Goal: Contribute content: Add original content to the website for others to see

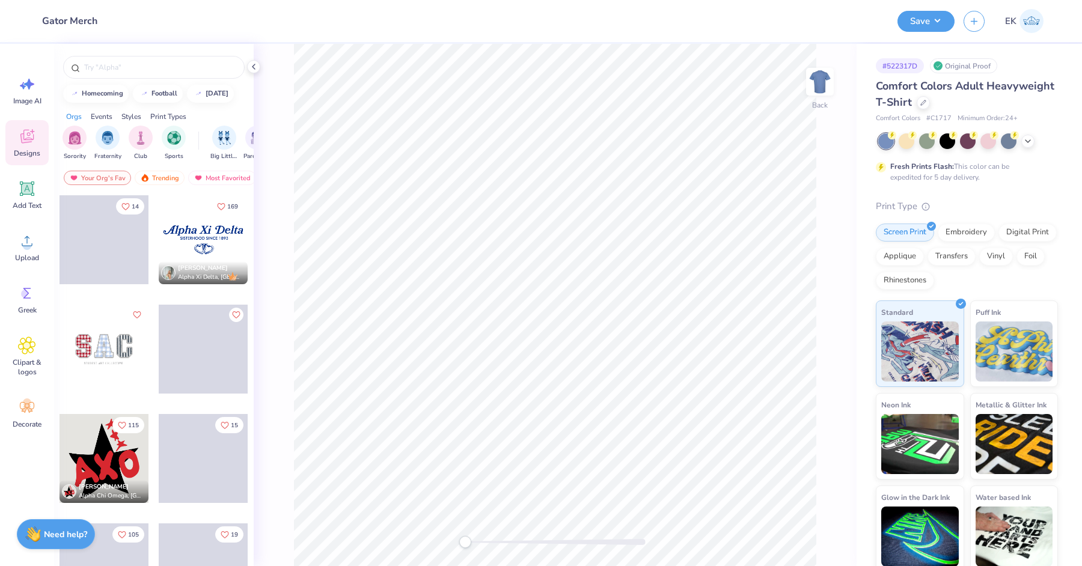
click at [930, 106] on div "Comfort Colors Adult Heavyweight T-Shirt" at bounding box center [967, 94] width 182 height 32
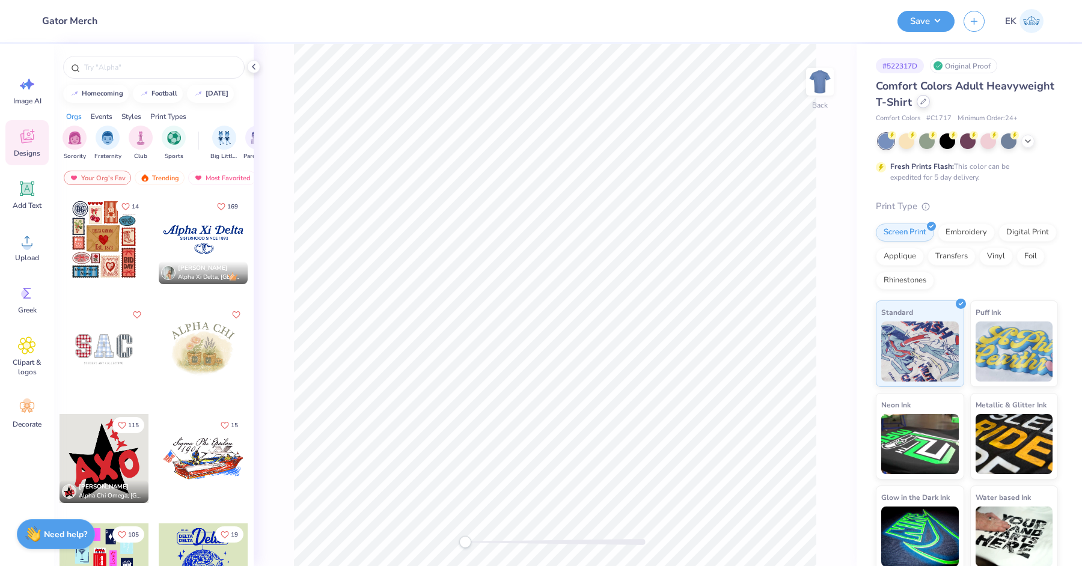
click at [916, 99] on div at bounding box center [922, 101] width 13 height 13
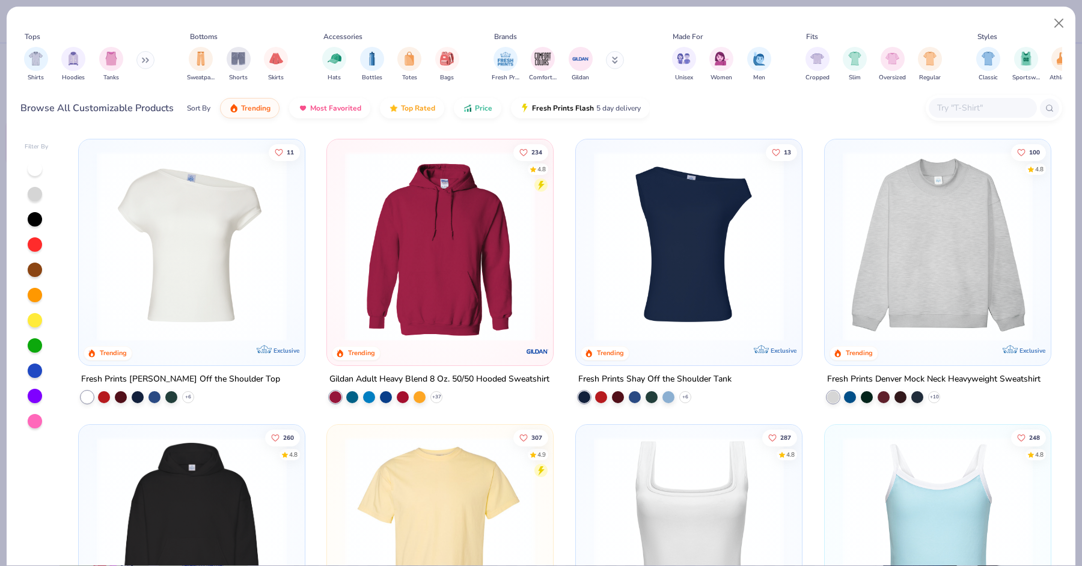
click at [181, 282] on img at bounding box center [192, 246] width 202 height 190
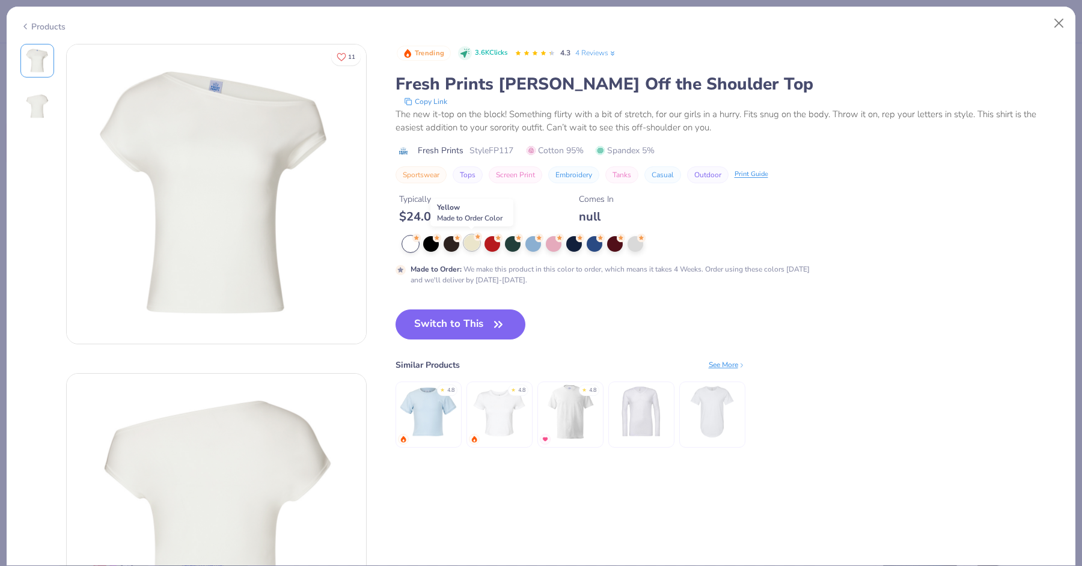
click at [471, 243] on div at bounding box center [472, 243] width 16 height 16
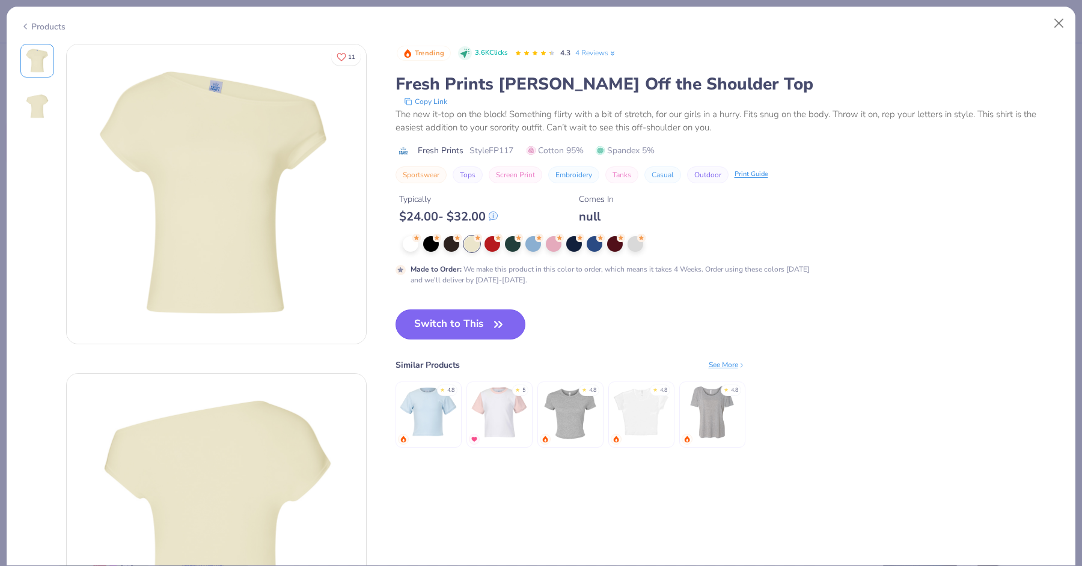
click at [449, 329] on button "Switch to This" at bounding box center [460, 324] width 130 height 30
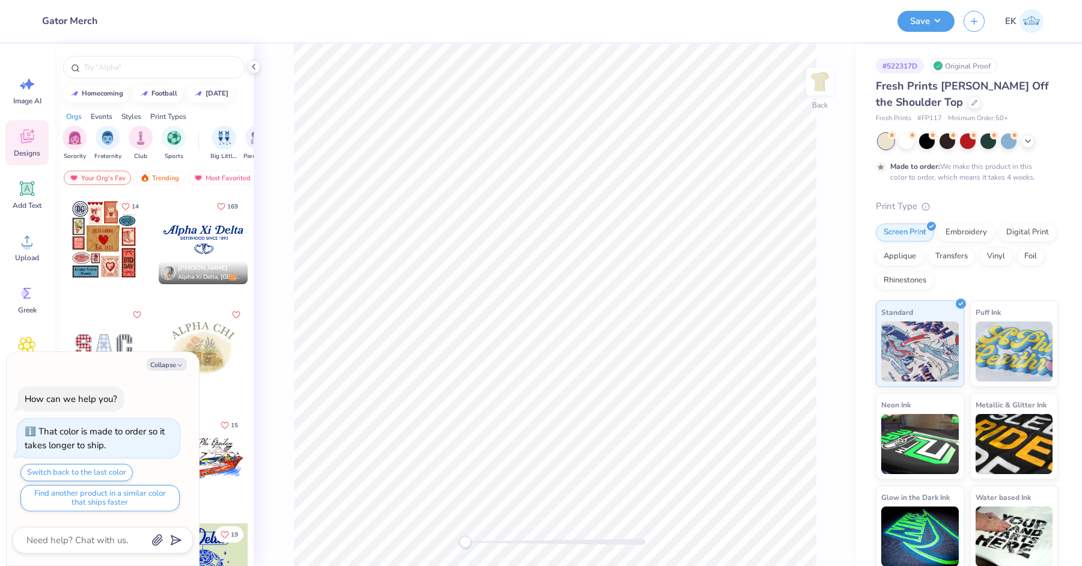
type textarea "x"
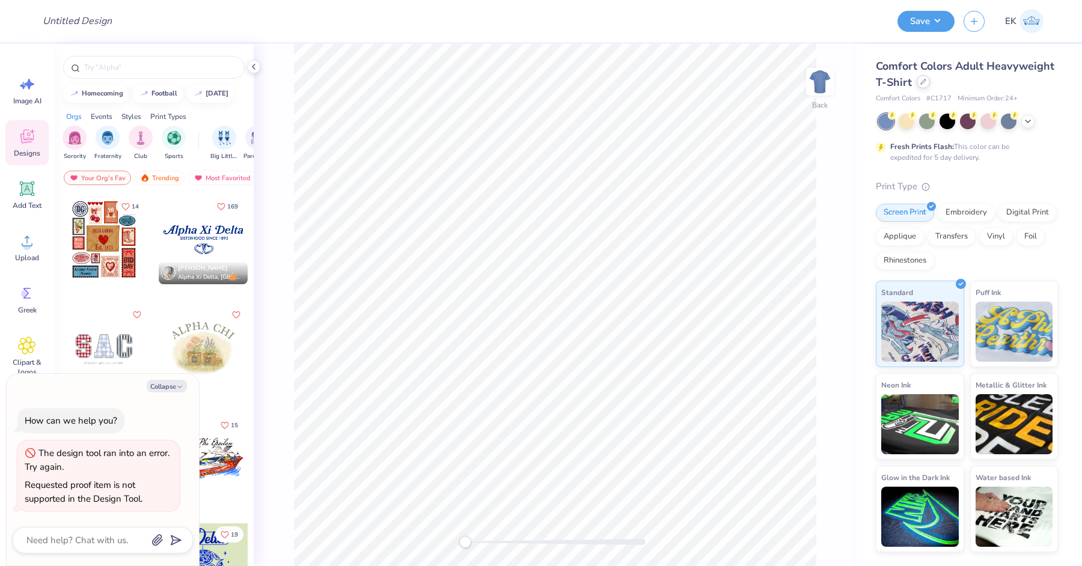
click at [918, 83] on div at bounding box center [922, 81] width 13 height 13
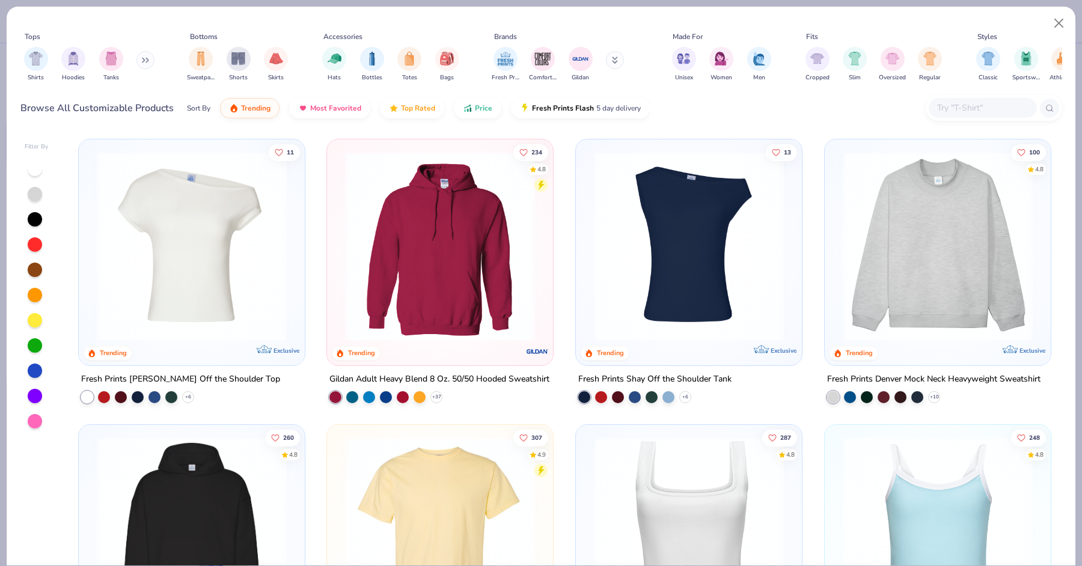
click at [174, 223] on img at bounding box center [192, 246] width 202 height 190
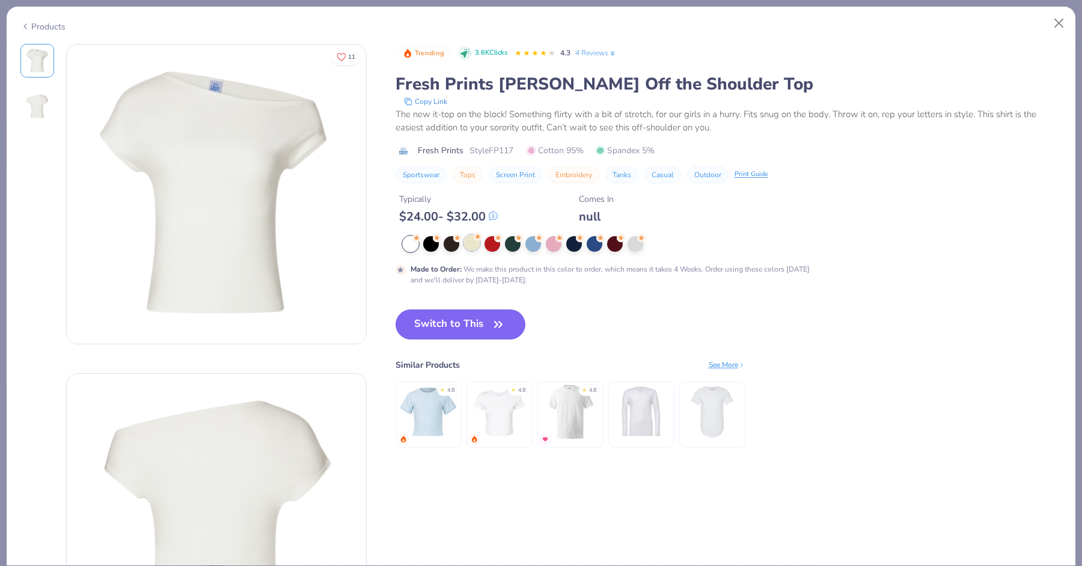
click at [468, 245] on div at bounding box center [472, 243] width 16 height 16
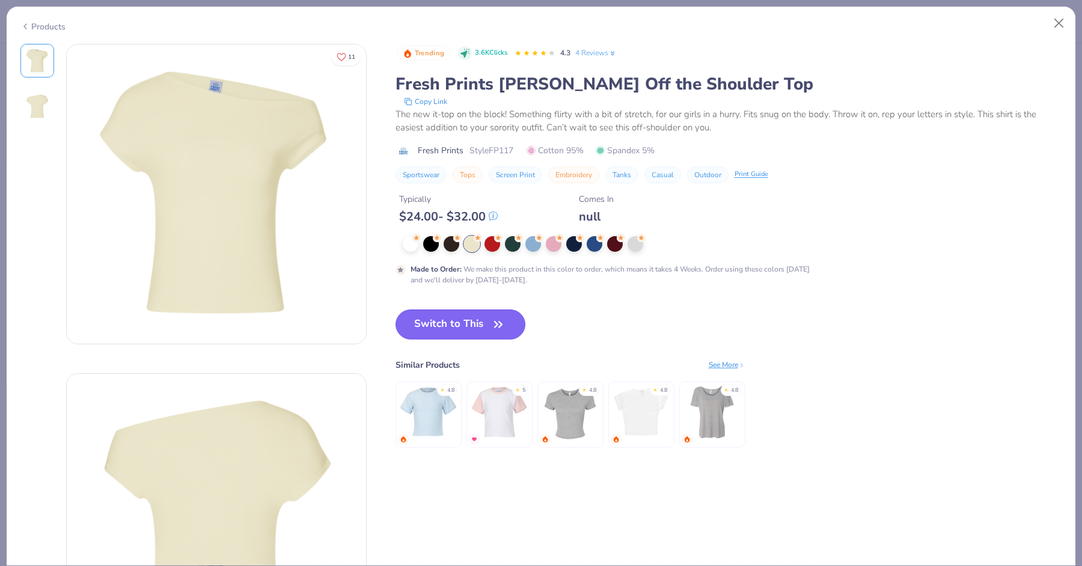
click at [471, 330] on button "Switch to This" at bounding box center [460, 324] width 130 height 30
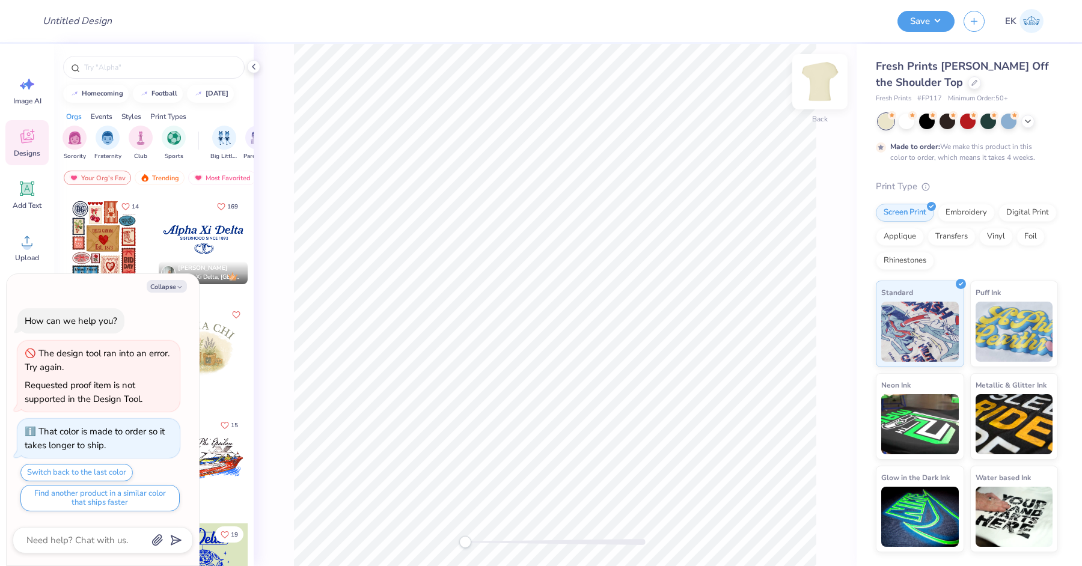
click at [818, 83] on img at bounding box center [820, 82] width 48 height 48
click at [818, 83] on img at bounding box center [820, 82] width 24 height 24
click at [523, 245] on div "Back" at bounding box center [555, 305] width 603 height 522
click at [172, 288] on button "Collapse" at bounding box center [167, 286] width 40 height 13
type textarea "x"
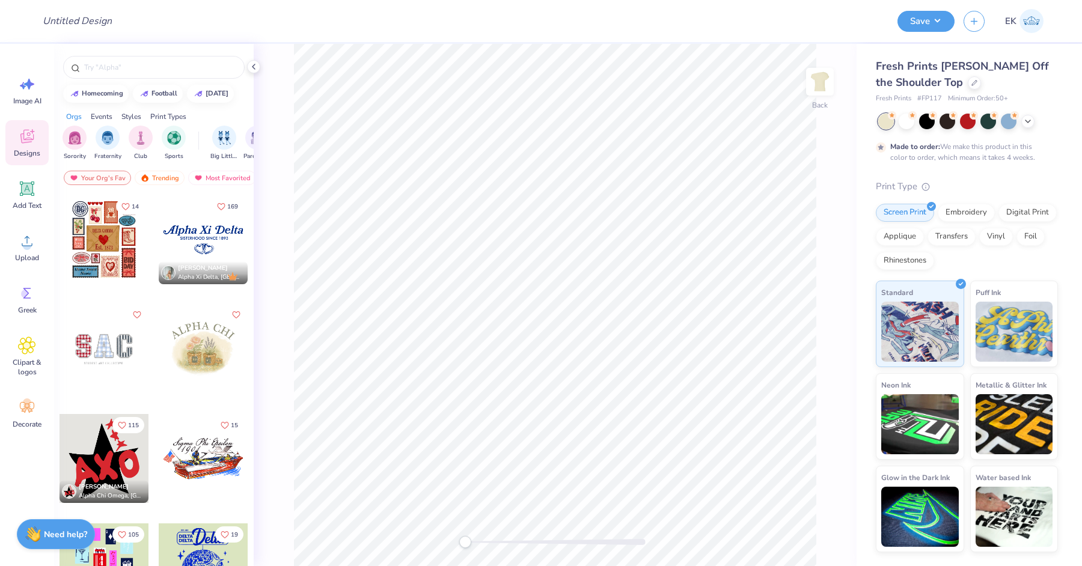
click at [50, 236] on div "Image AI Designs Add Text Upload Greek Clipart & logos Decorate" at bounding box center [27, 305] width 54 height 522
click at [29, 254] on span "Upload" at bounding box center [27, 258] width 24 height 10
click at [44, 237] on div "Upload" at bounding box center [26, 247] width 43 height 45
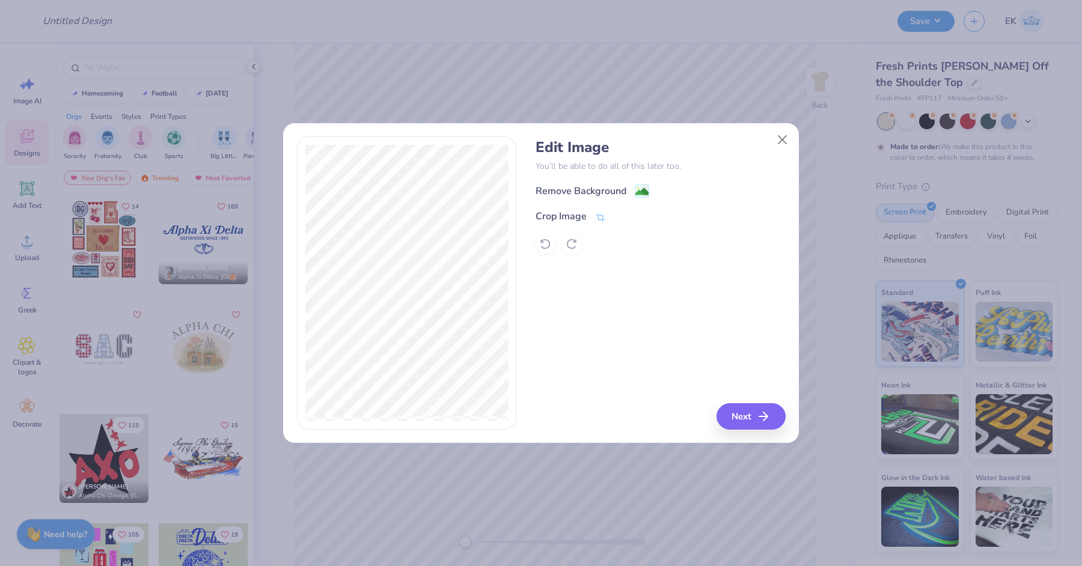
click at [644, 181] on div "Edit Image You’ll be able to do all of this later too. Remove Background Crop I…" at bounding box center [659, 196] width 249 height 115
click at [642, 199] on div "Remove Background Crop Image" at bounding box center [659, 218] width 249 height 70
click at [644, 191] on image at bounding box center [641, 192] width 13 height 13
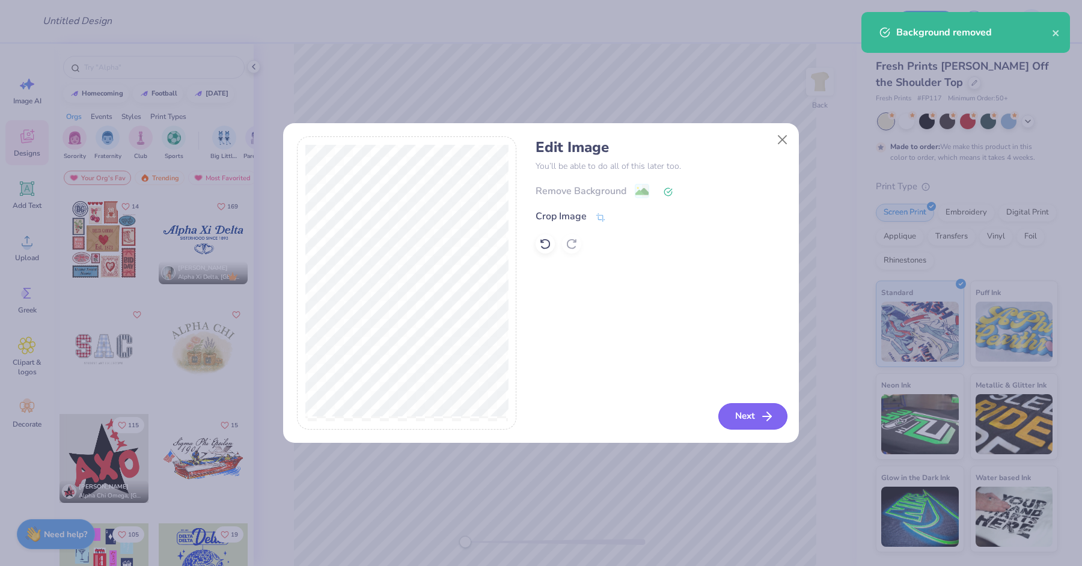
click at [756, 420] on button "Next" at bounding box center [752, 416] width 69 height 26
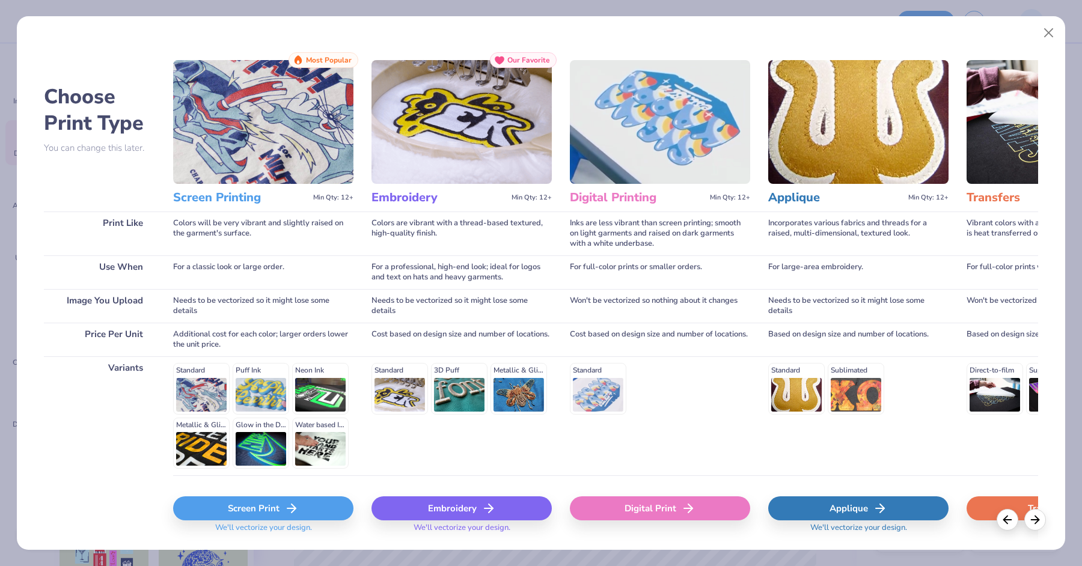
click at [299, 504] on div "Screen Print" at bounding box center [263, 508] width 180 height 24
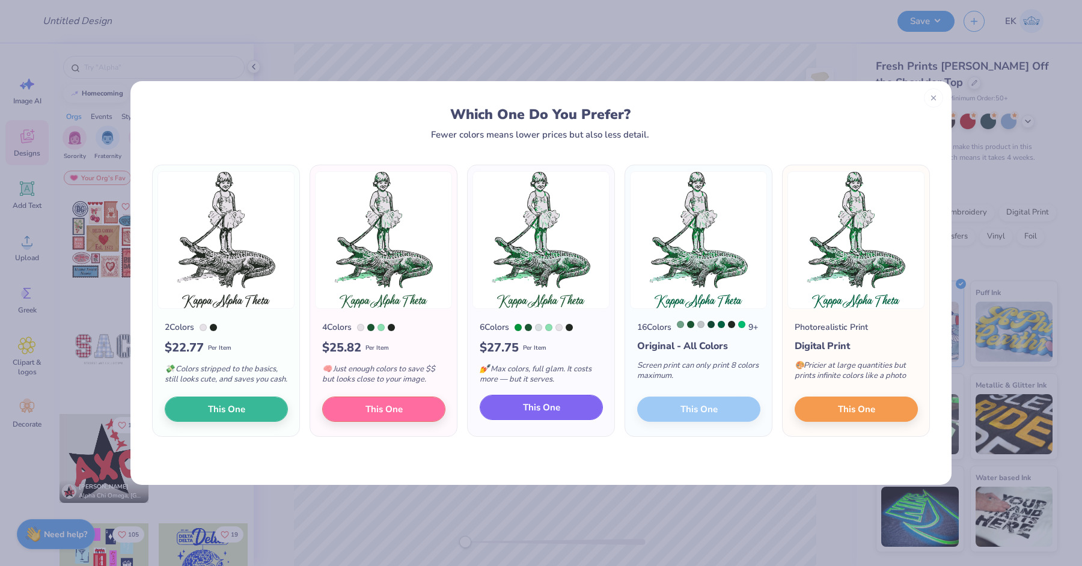
click at [556, 409] on span "This One" at bounding box center [541, 408] width 37 height 14
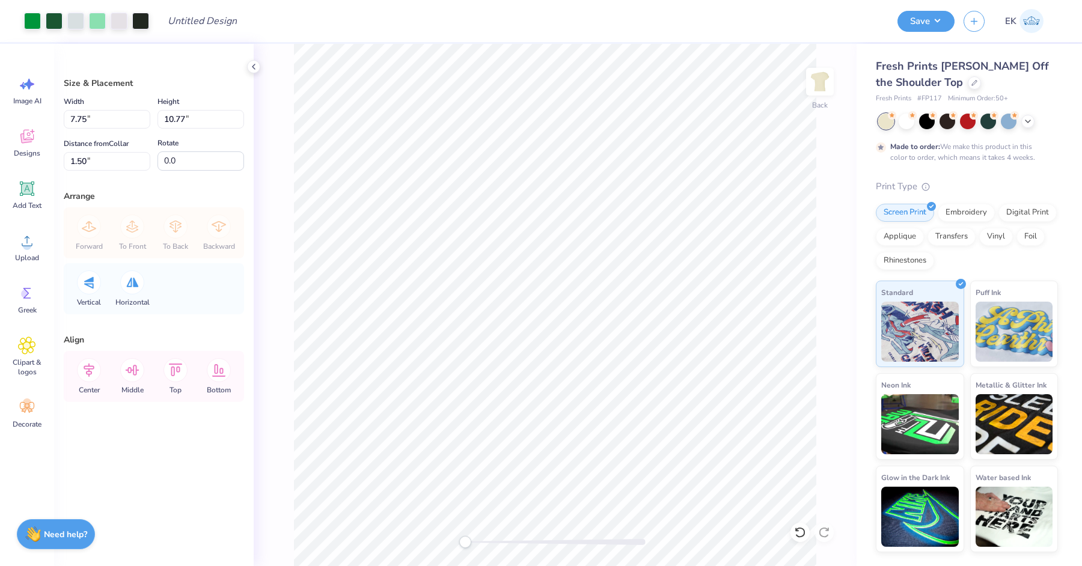
type input "7.75"
type input "10.77"
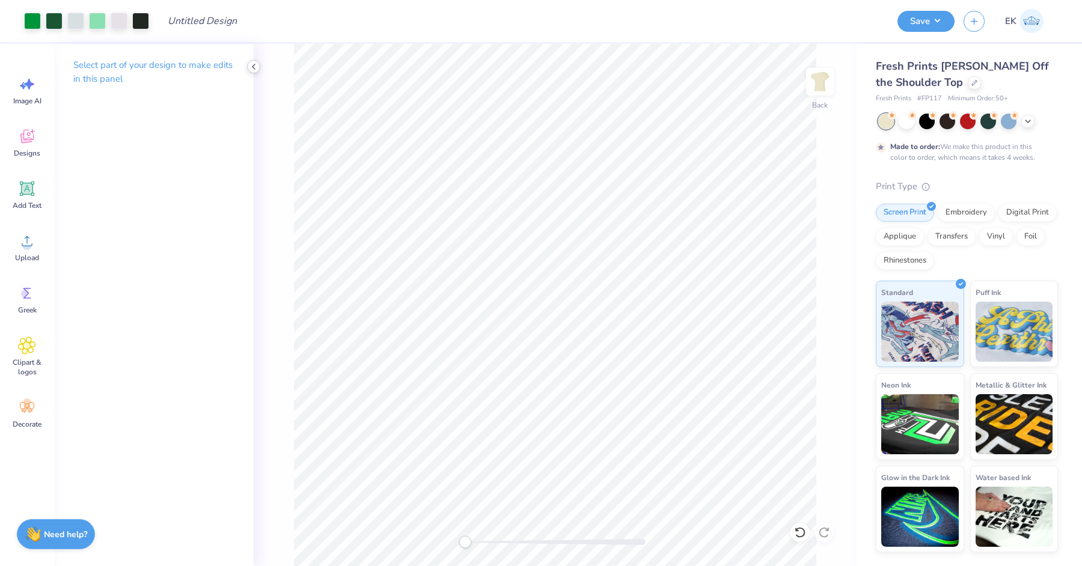
click at [253, 71] on icon at bounding box center [254, 67] width 10 height 10
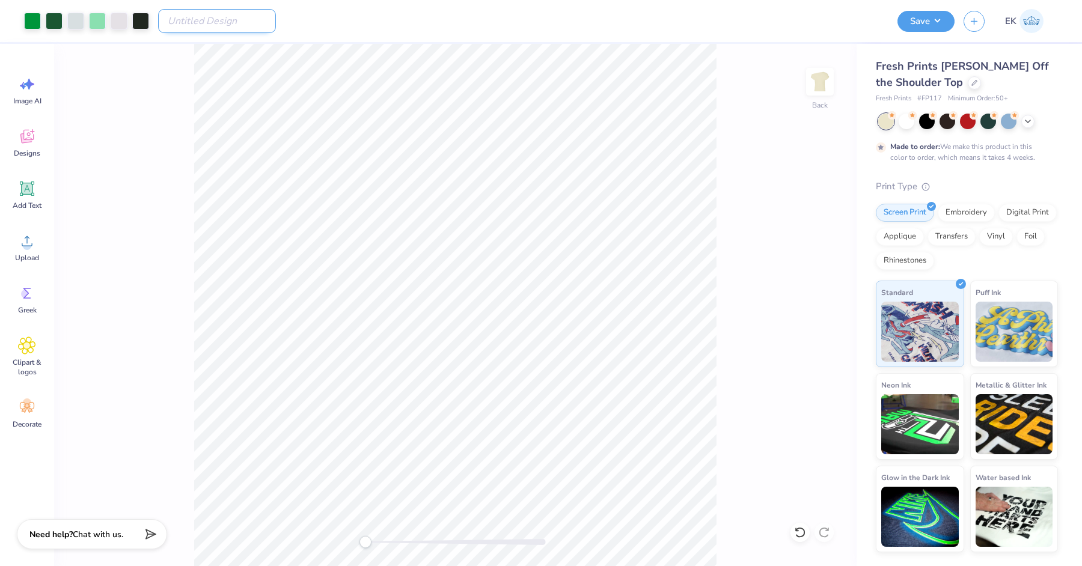
click at [212, 19] on input "Design Title" at bounding box center [217, 21] width 118 height 24
type input "Revision"
click at [939, 22] on button "Save" at bounding box center [925, 19] width 57 height 21
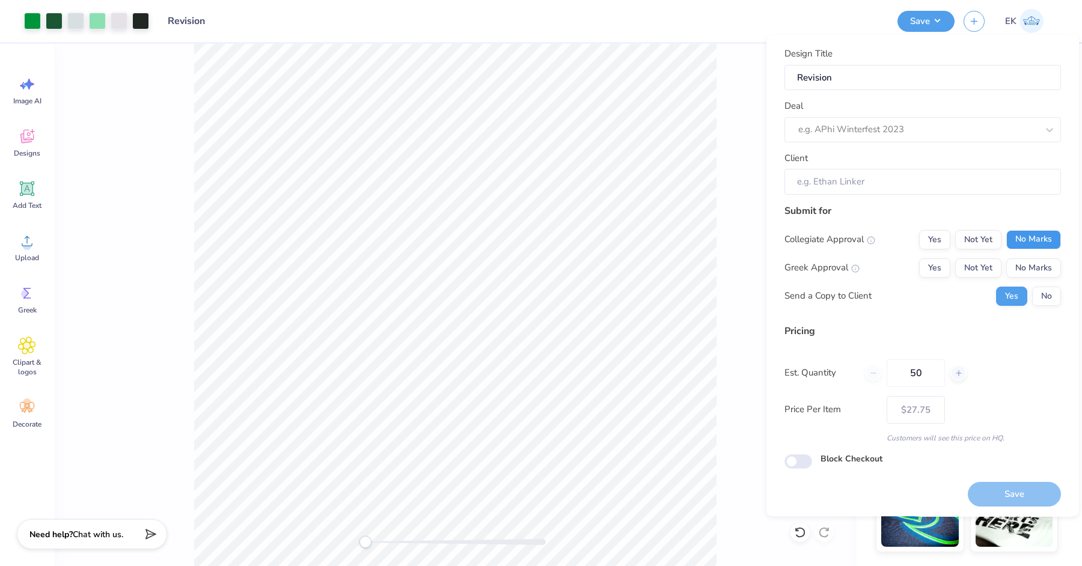
click at [1048, 234] on button "No Marks" at bounding box center [1033, 239] width 55 height 19
click at [943, 266] on button "Yes" at bounding box center [934, 267] width 31 height 19
type input "$27.75"
click at [1038, 296] on button "No" at bounding box center [1046, 296] width 29 height 19
click at [919, 377] on input "50" at bounding box center [915, 373] width 58 height 28
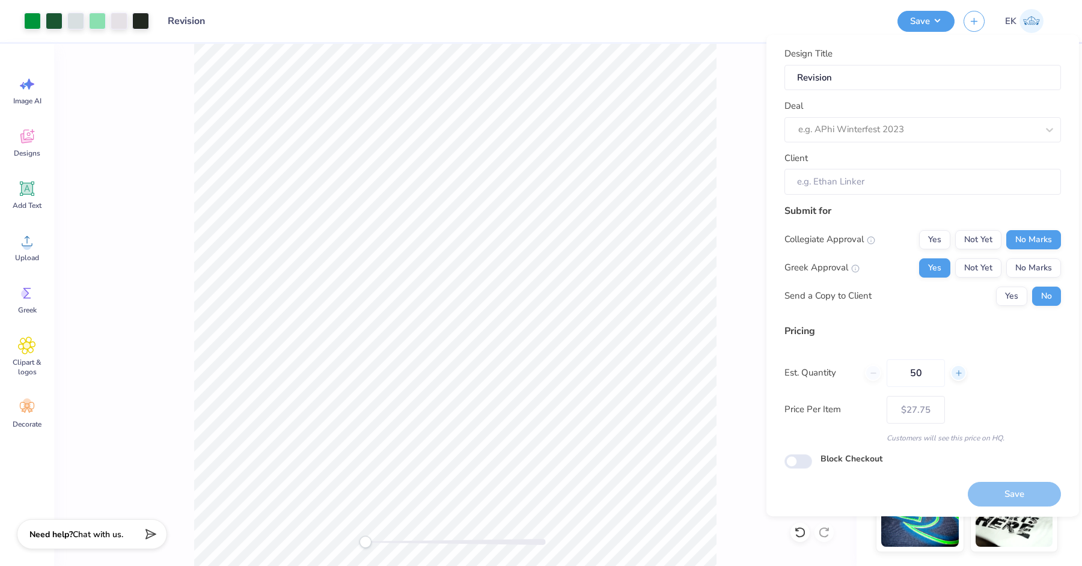
click at [964, 373] on div at bounding box center [958, 373] width 16 height 16
type input "51"
type input "$27.69"
click at [855, 121] on div "e.g. APhi Winterfest 2023" at bounding box center [906, 129] width 218 height 19
click at [963, 165] on div "Fold Over Shorts + Off the Shoulder Set" at bounding box center [922, 162] width 267 height 20
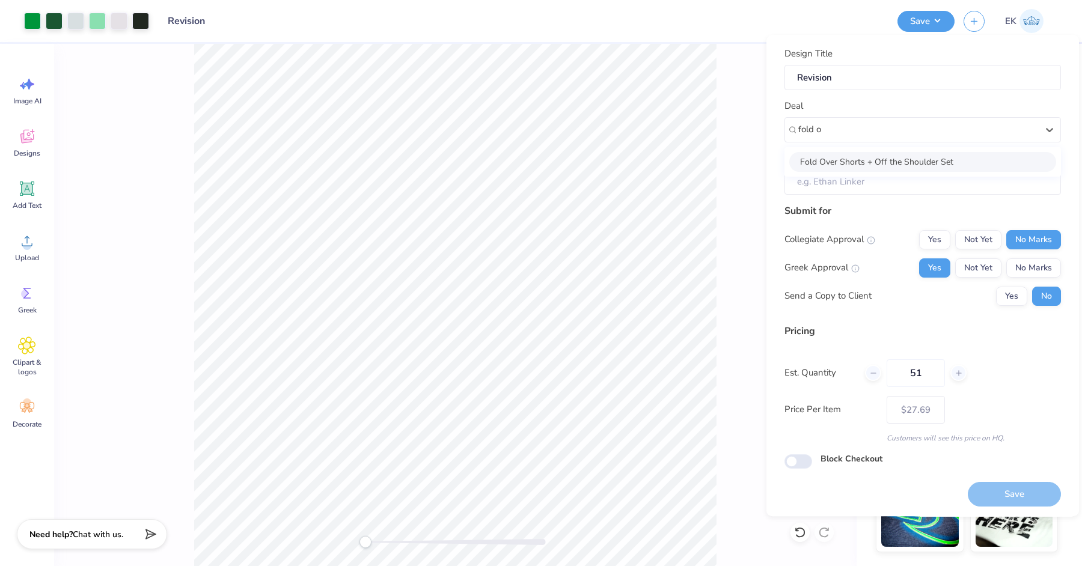
type input "fold o"
type input "Juliana Curay"
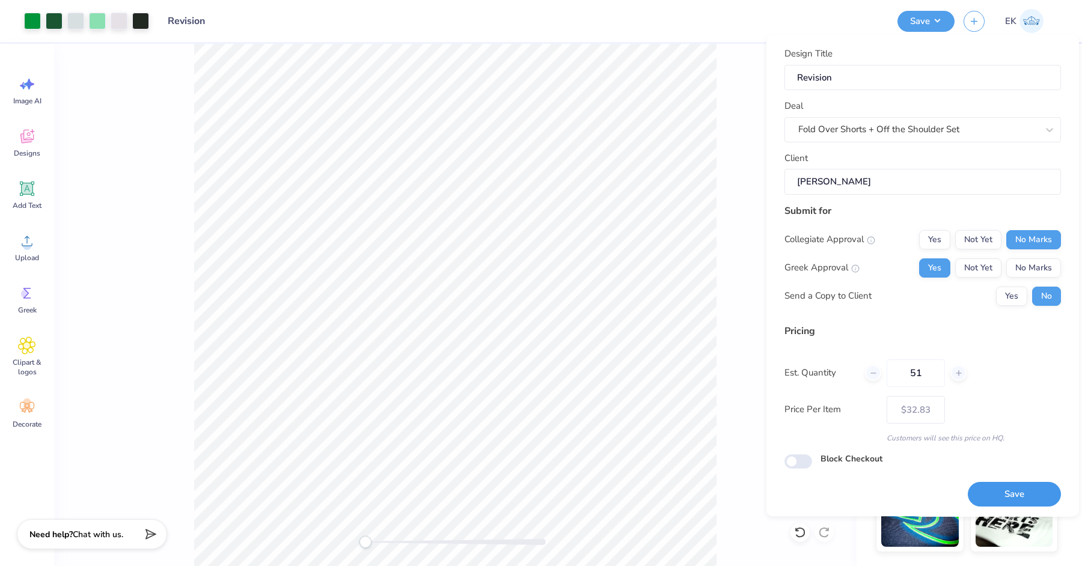
click at [1047, 498] on button "Save" at bounding box center [1014, 494] width 93 height 25
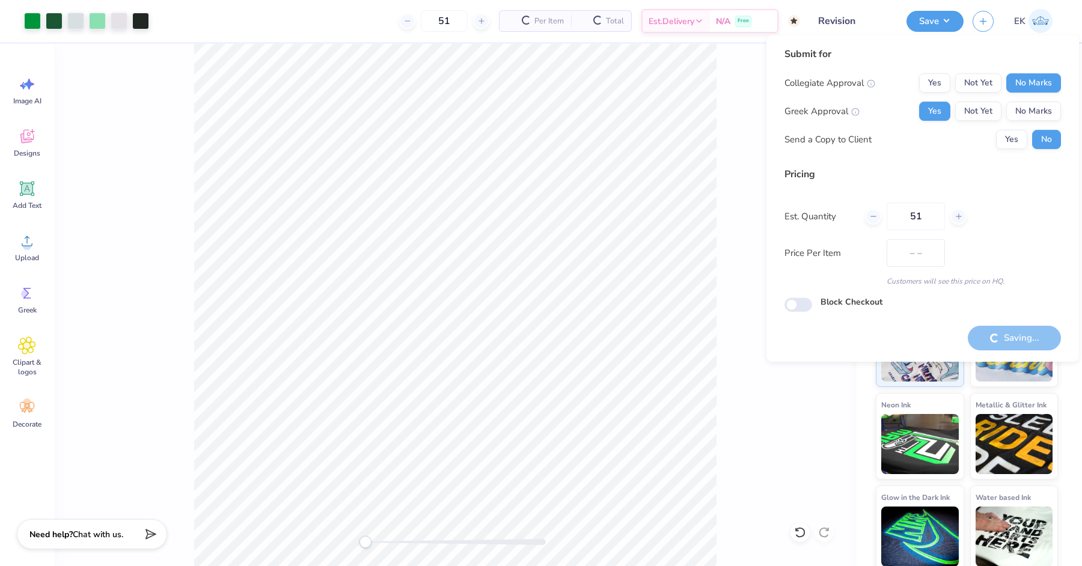
type input "$27.69"
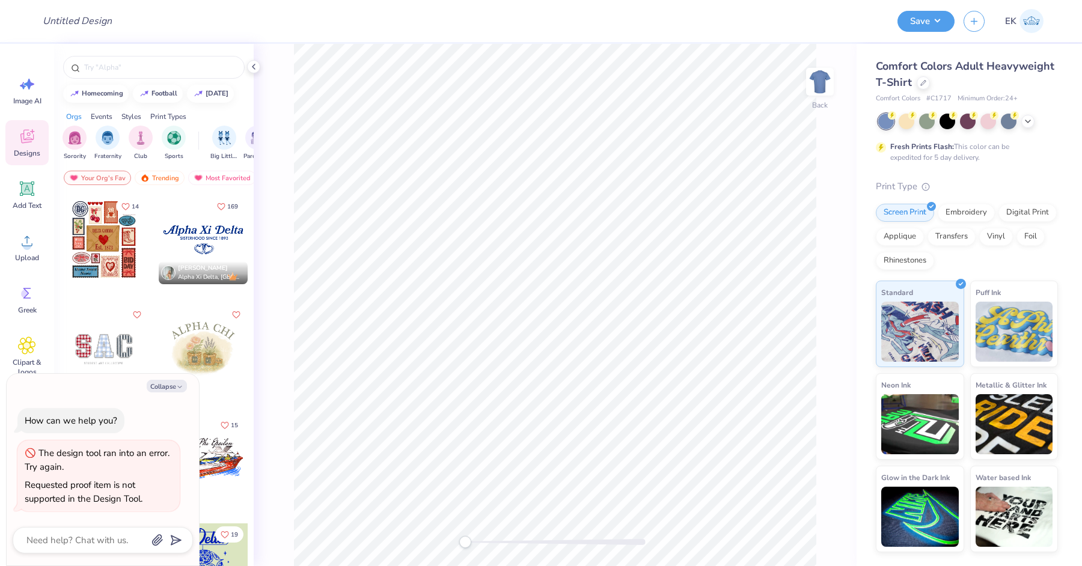
type textarea "x"
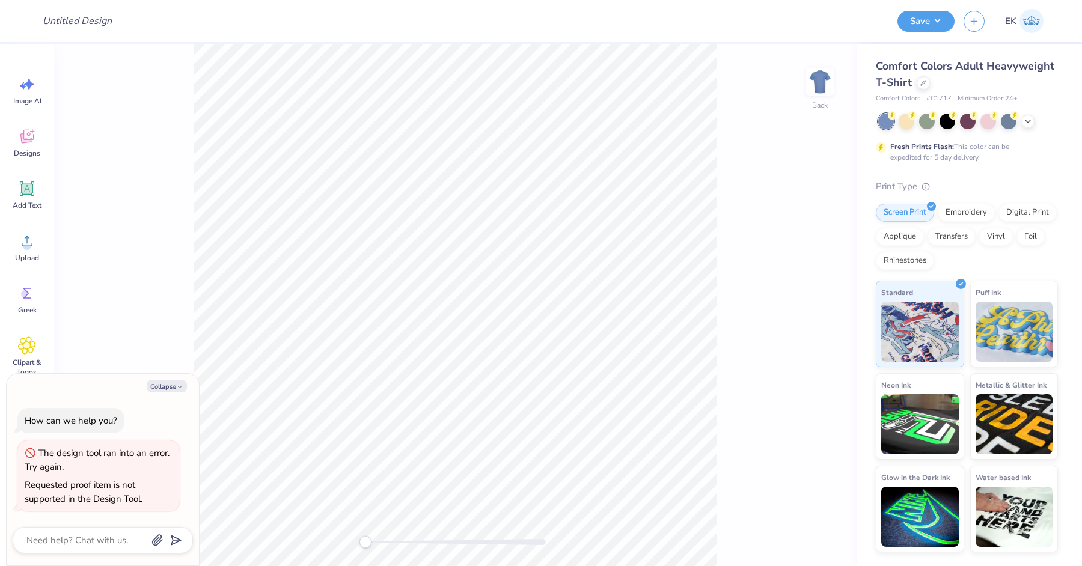
type textarea "x"
